Goal: Task Accomplishment & Management: Manage account settings

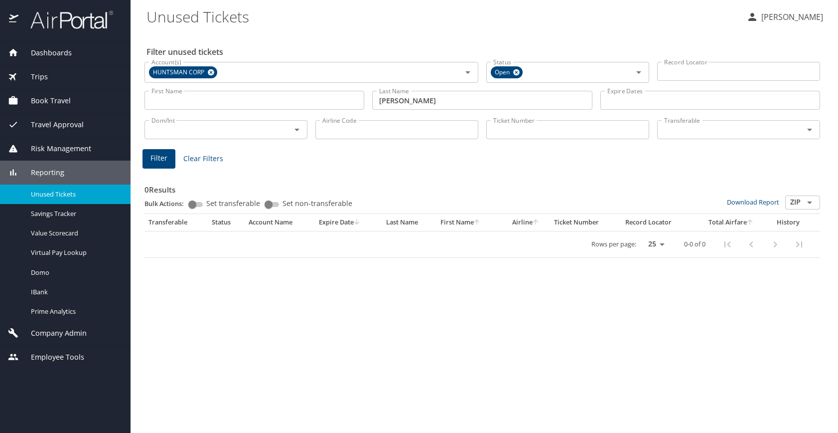
click at [55, 333] on span "Company Admin" at bounding box center [52, 332] width 68 height 11
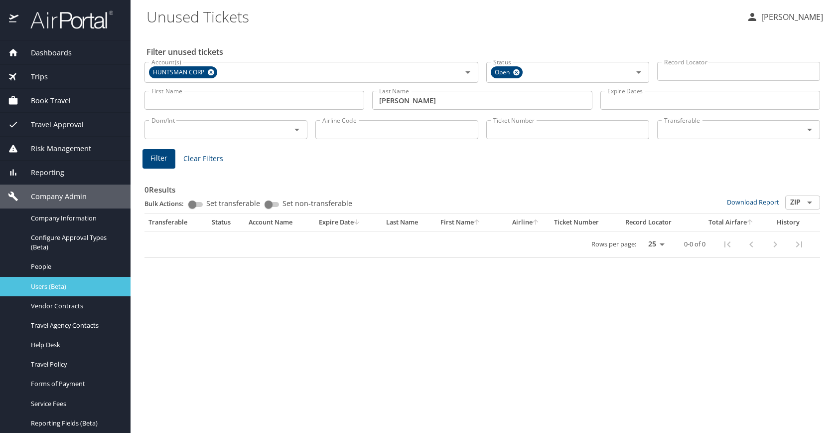
click at [38, 288] on span "Users (Beta)" at bounding box center [75, 286] width 88 height 9
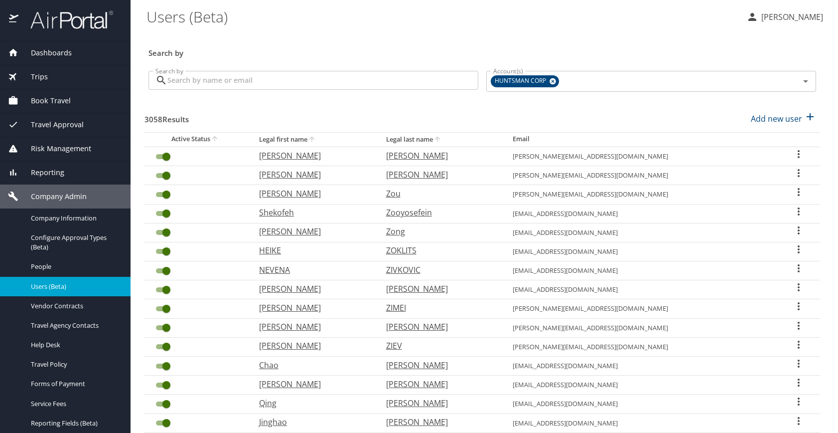
click at [221, 78] on input "Search by" at bounding box center [322, 80] width 311 height 19
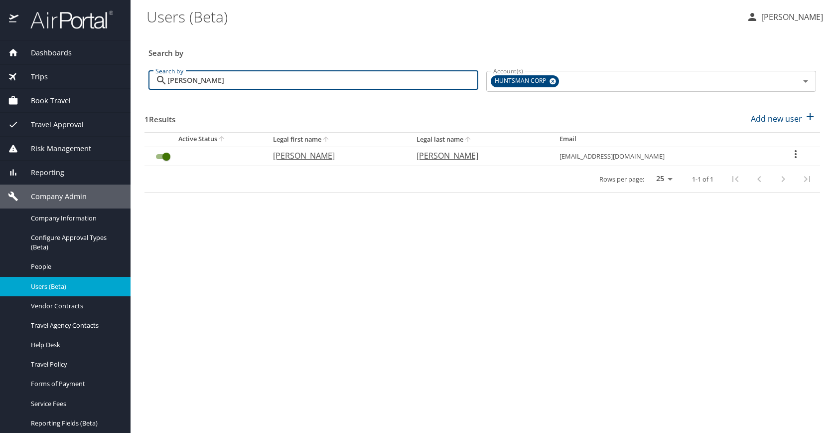
type input "[PERSON_NAME]"
click at [798, 153] on icon "User Search Table" at bounding box center [796, 154] width 12 height 12
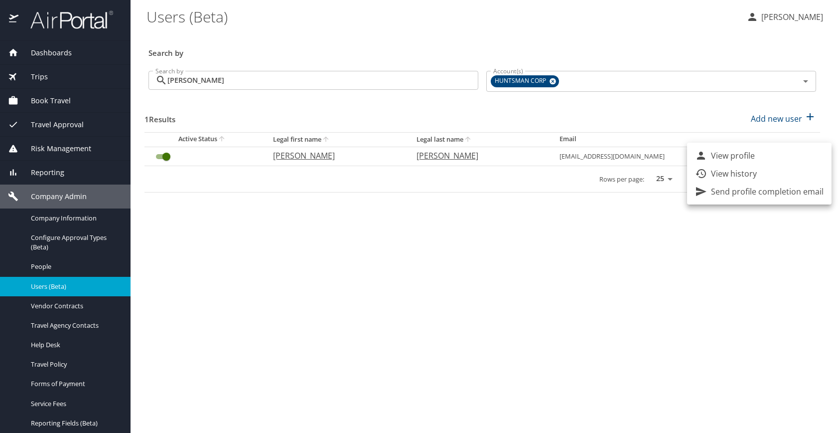
click at [730, 153] on p "View profile" at bounding box center [733, 155] width 44 height 12
select select "US"
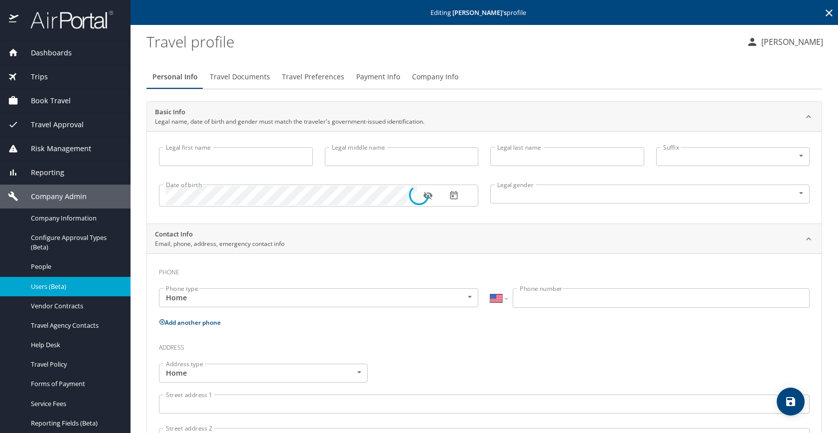
type input "[PERSON_NAME]"
type input "[DEMOGRAPHIC_DATA]"
select select "US"
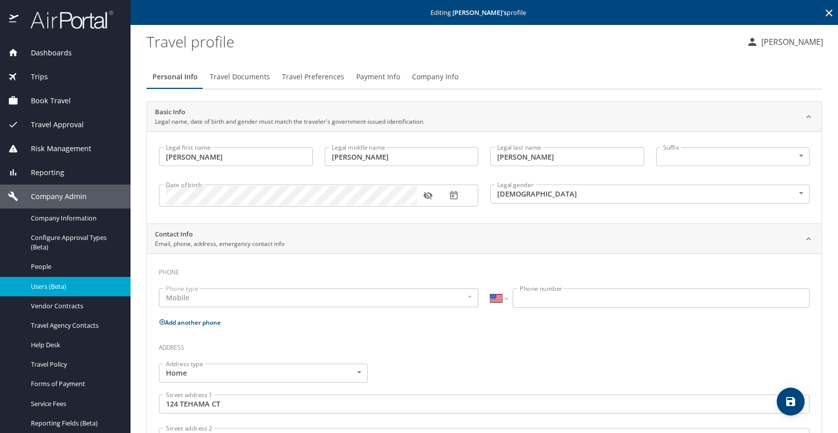
click at [436, 77] on span "Company Info" at bounding box center [435, 77] width 46 height 12
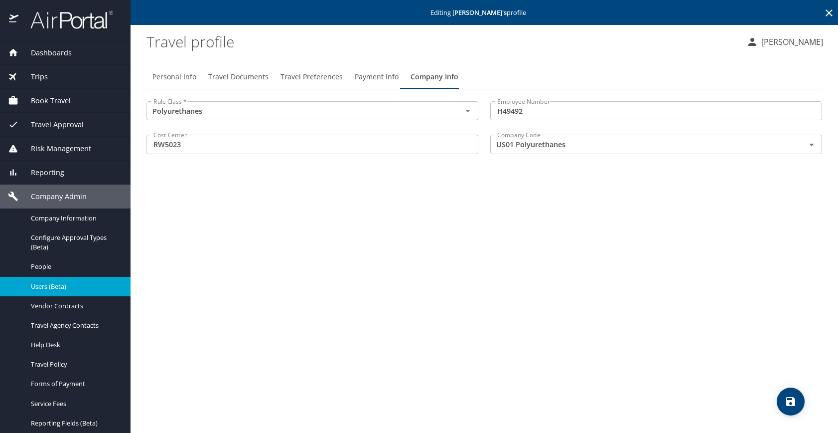
click at [525, 303] on div "Personal Info Travel Documents Travel Preferences Payment Info Company Info Rul…" at bounding box center [485, 245] width 676 height 376
click at [336, 332] on div "Personal Info Travel Documents Travel Preferences Payment Info Company Info Rul…" at bounding box center [485, 245] width 676 height 376
drag, startPoint x: 598, startPoint y: 313, endPoint x: 547, endPoint y: 295, distance: 54.4
click at [596, 312] on div "Personal Info Travel Documents Travel Preferences Payment Info Company Info Rul…" at bounding box center [485, 245] width 676 height 376
click at [41, 285] on span "Users (Beta)" at bounding box center [75, 286] width 88 height 9
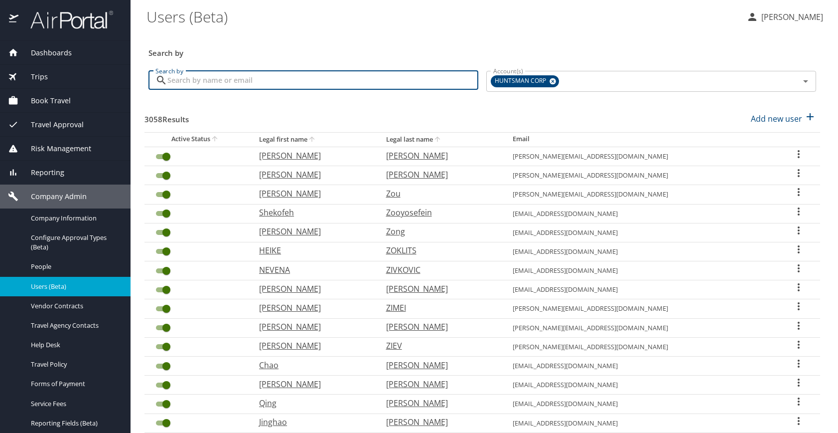
click at [252, 79] on input "Search by" at bounding box center [322, 80] width 311 height 19
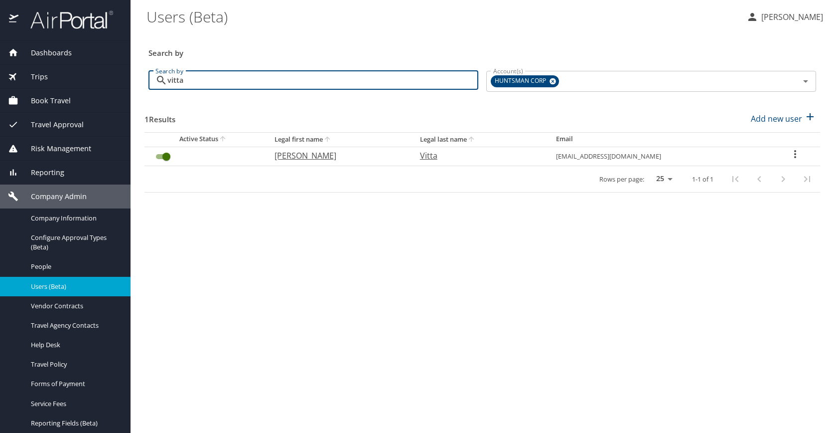
type input "vitta"
click at [794, 151] on icon "User Search Table" at bounding box center [795, 154] width 2 height 8
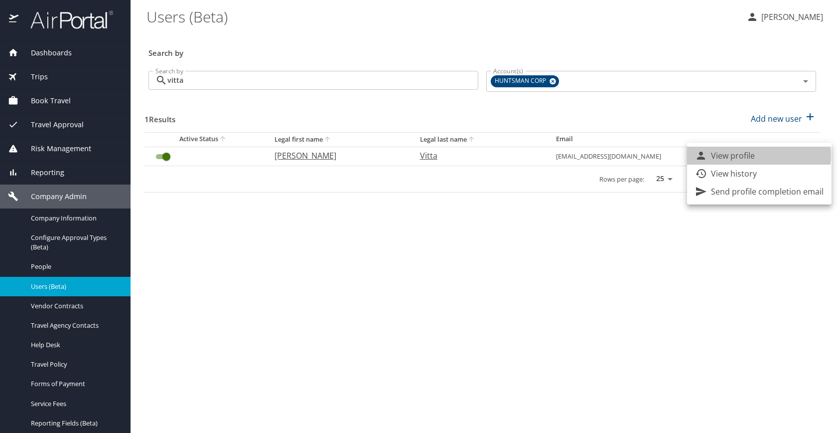
click at [740, 155] on p "View profile" at bounding box center [733, 155] width 44 height 12
select select "US"
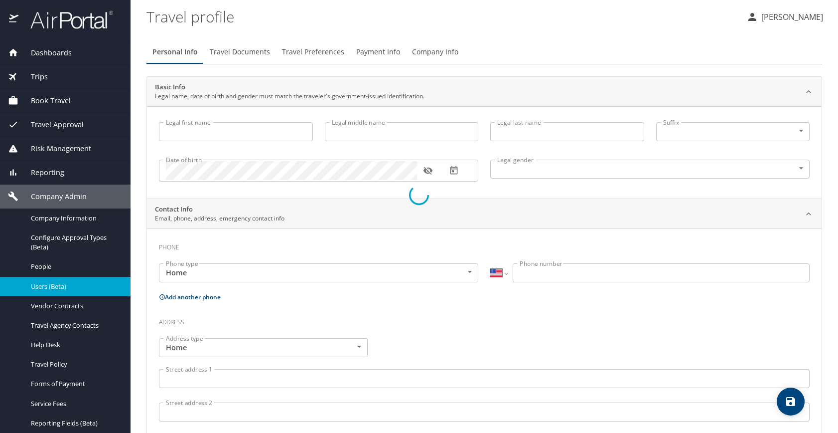
type input "[PERSON_NAME]"
type input "Vitta"
type input "[DEMOGRAPHIC_DATA]"
select select "US"
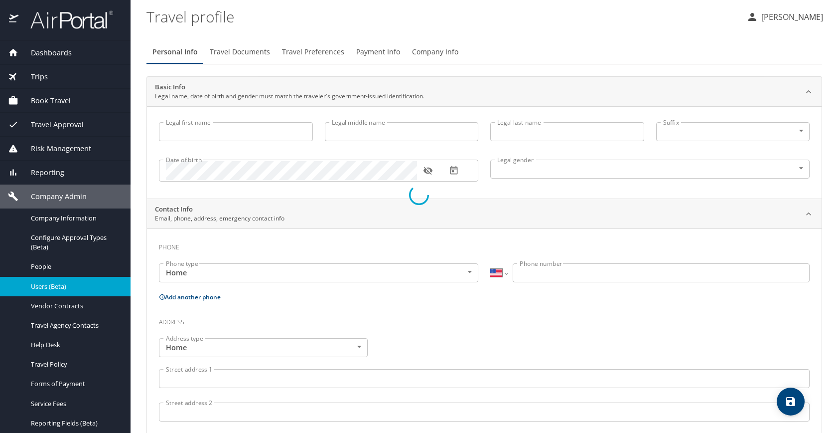
select select "US"
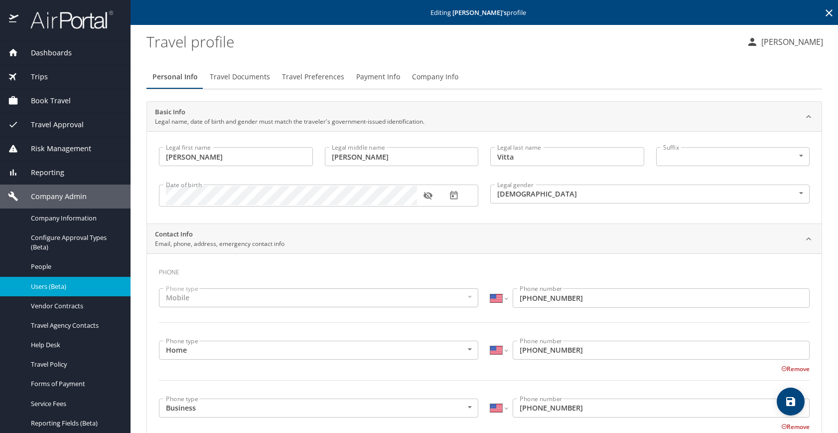
click at [441, 78] on span "Company Info" at bounding box center [435, 77] width 46 height 12
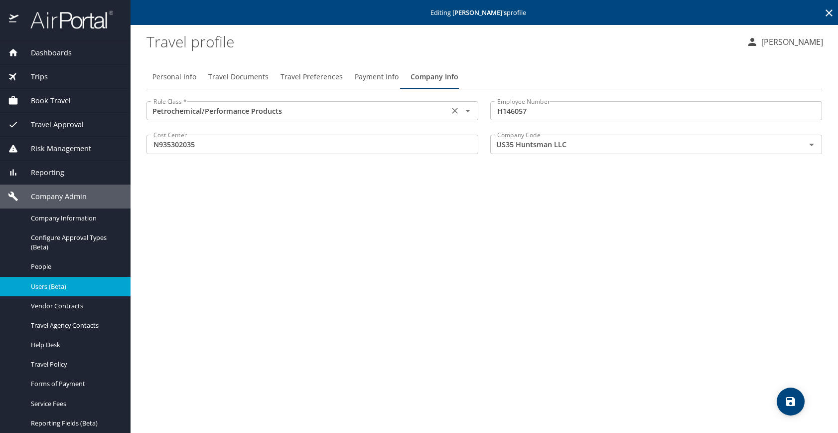
click at [468, 113] on icon "Open" at bounding box center [468, 111] width 12 height 12
click at [400, 378] on div "Personal Info Travel Documents Travel Preferences Payment Info Company Info Rul…" at bounding box center [485, 245] width 676 height 376
click at [470, 111] on icon "Open" at bounding box center [468, 111] width 12 height 12
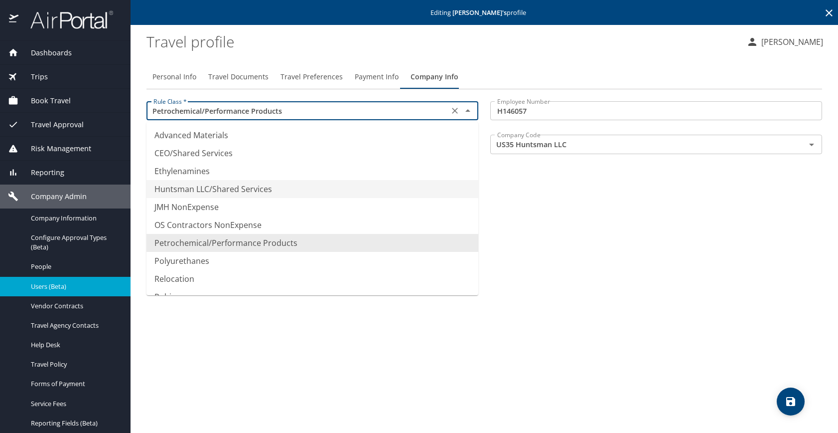
click at [216, 187] on li "Huntsman LLC/Shared Services" at bounding box center [313, 189] width 332 height 18
type input "Huntsman LLC/Shared Services"
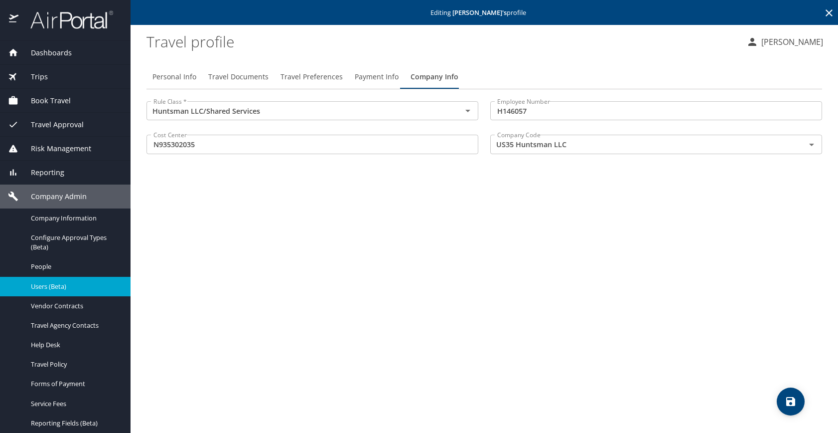
click at [791, 398] on icon "save" at bounding box center [791, 401] width 12 height 12
click at [789, 395] on icon "save" at bounding box center [791, 401] width 12 height 12
